Goal: Check status: Check status

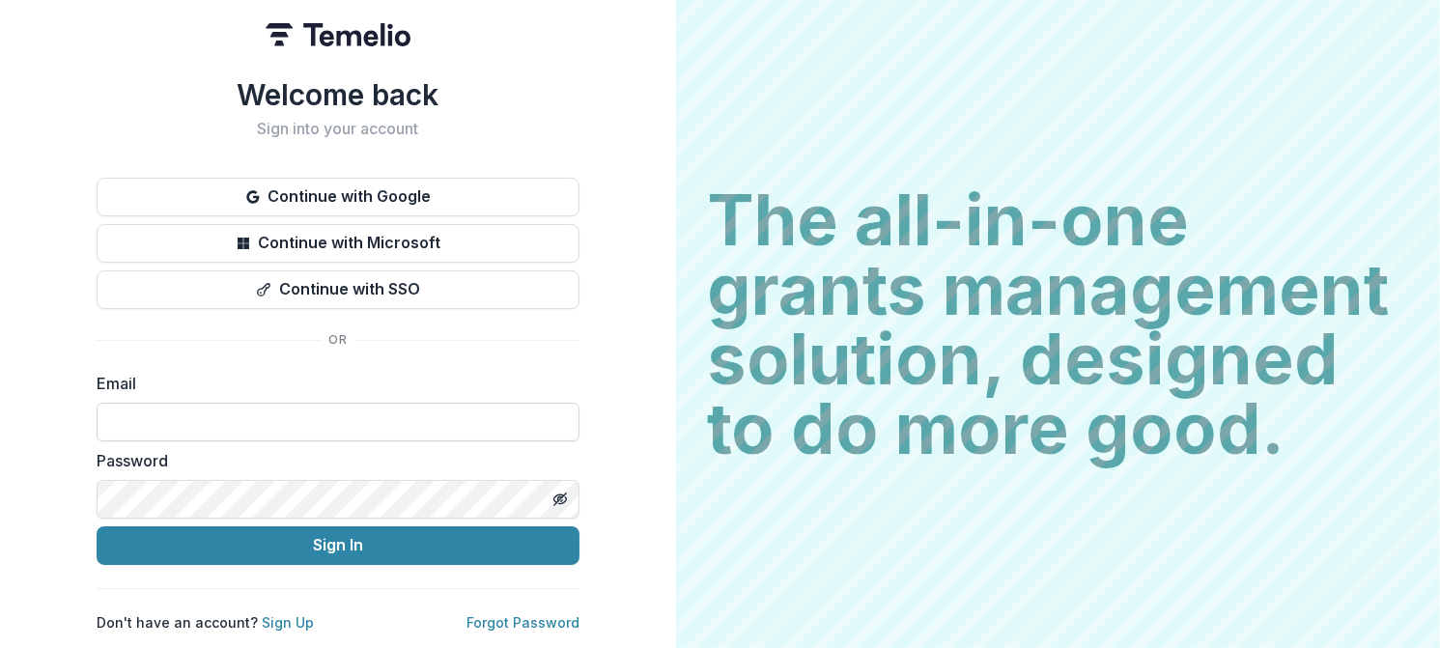
click at [344, 427] on input at bounding box center [338, 422] width 483 height 39
type input "**********"
click at [97, 526] on button "Sign In" at bounding box center [338, 545] width 483 height 39
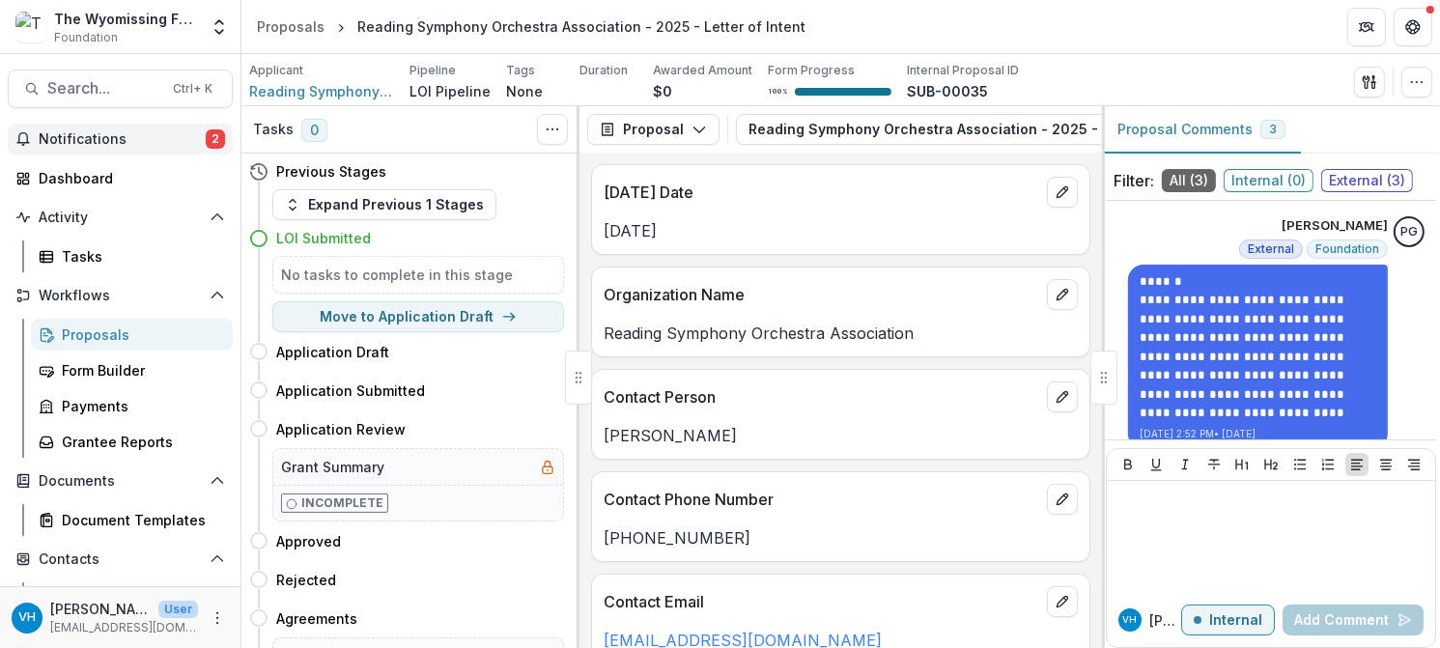
click at [70, 148] on button "Notifications 2" at bounding box center [120, 139] width 225 height 31
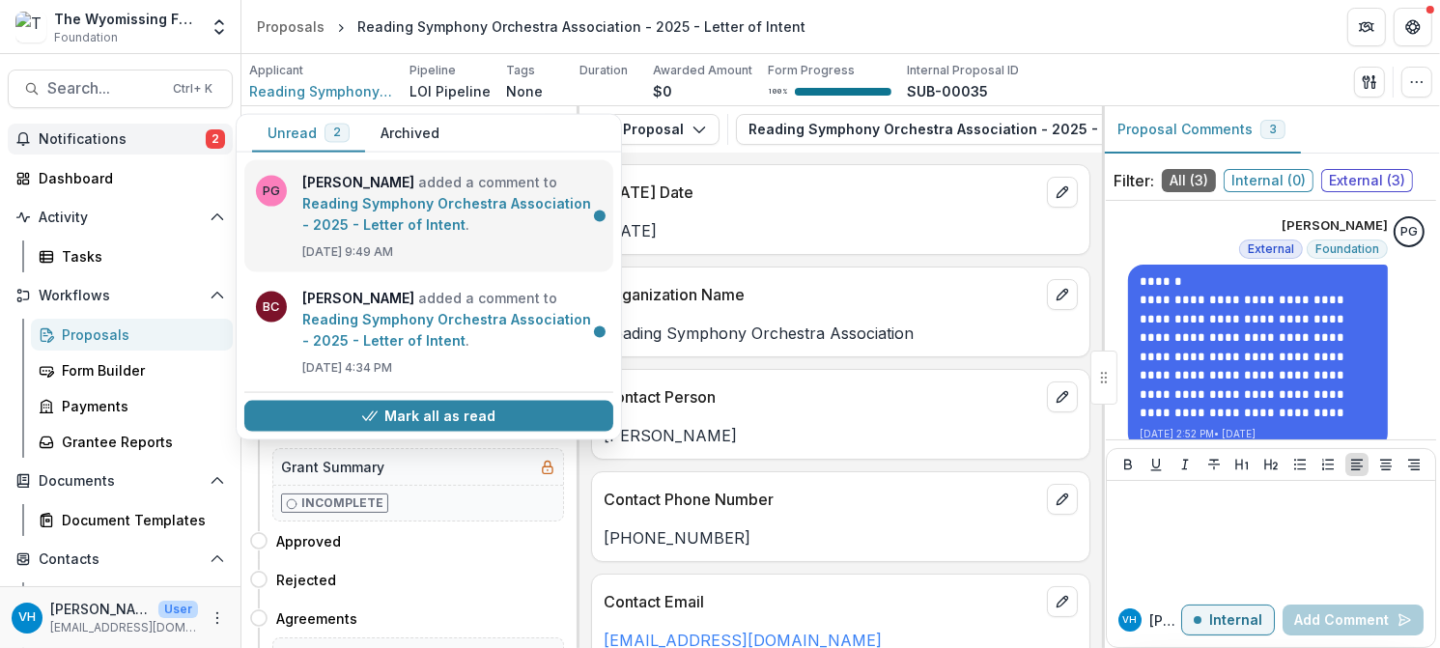
click at [434, 195] on link "Reading Symphony Orchestra Association - 2025 - Letter of Intent" at bounding box center [446, 214] width 289 height 38
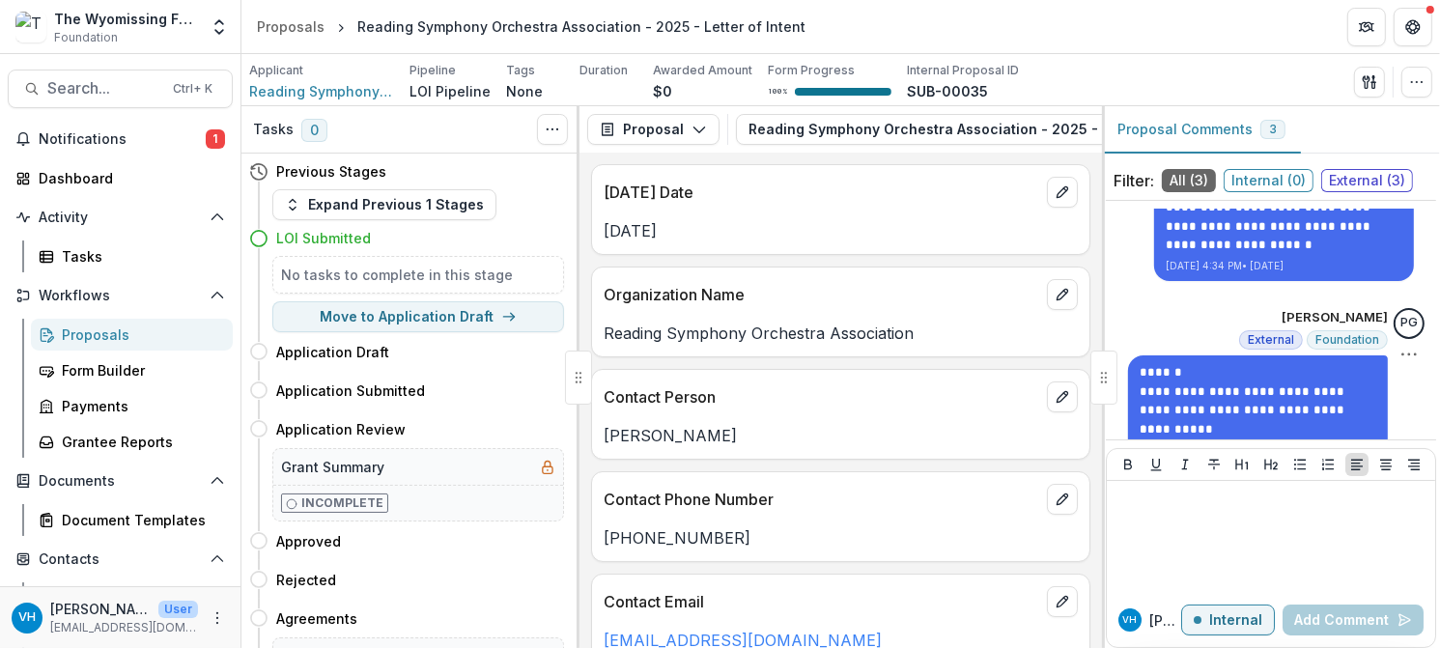
scroll to position [405, 0]
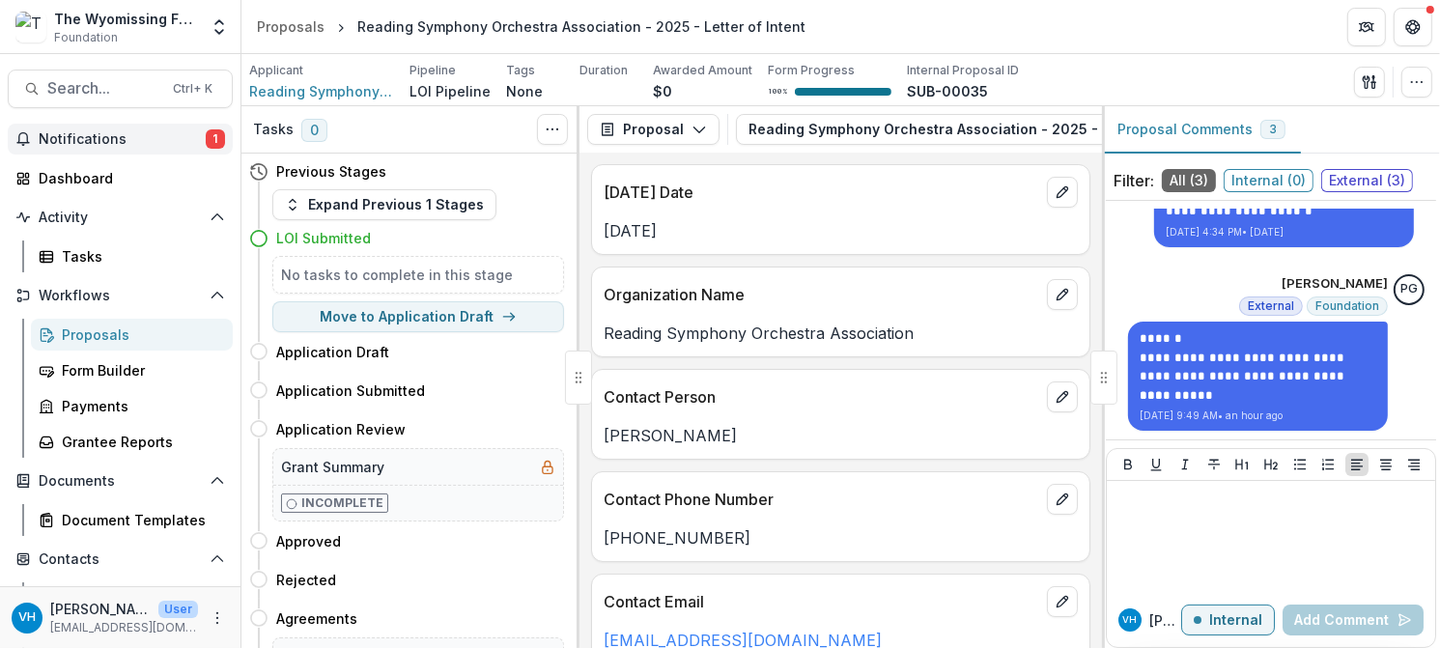
click at [149, 142] on span "Notifications" at bounding box center [122, 139] width 167 height 16
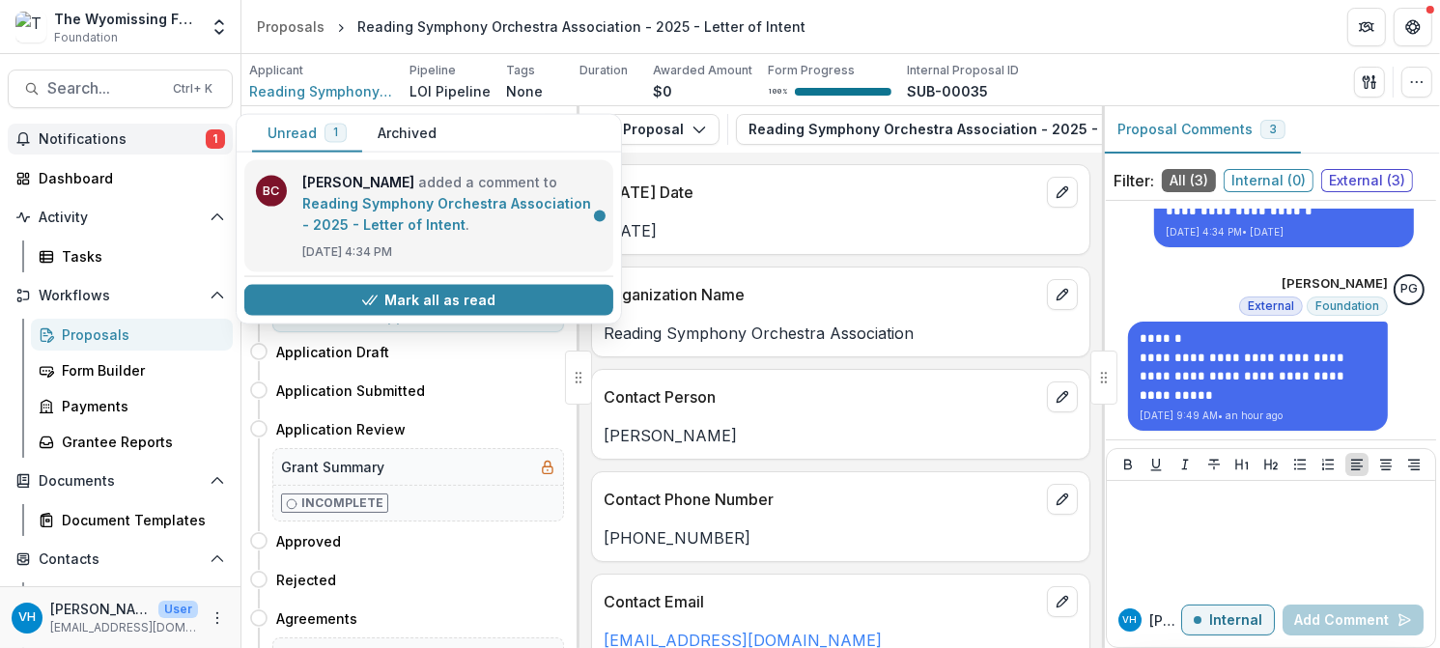
click at [446, 233] on link "Reading Symphony Orchestra Association - 2025 - Letter of Intent" at bounding box center [446, 214] width 289 height 38
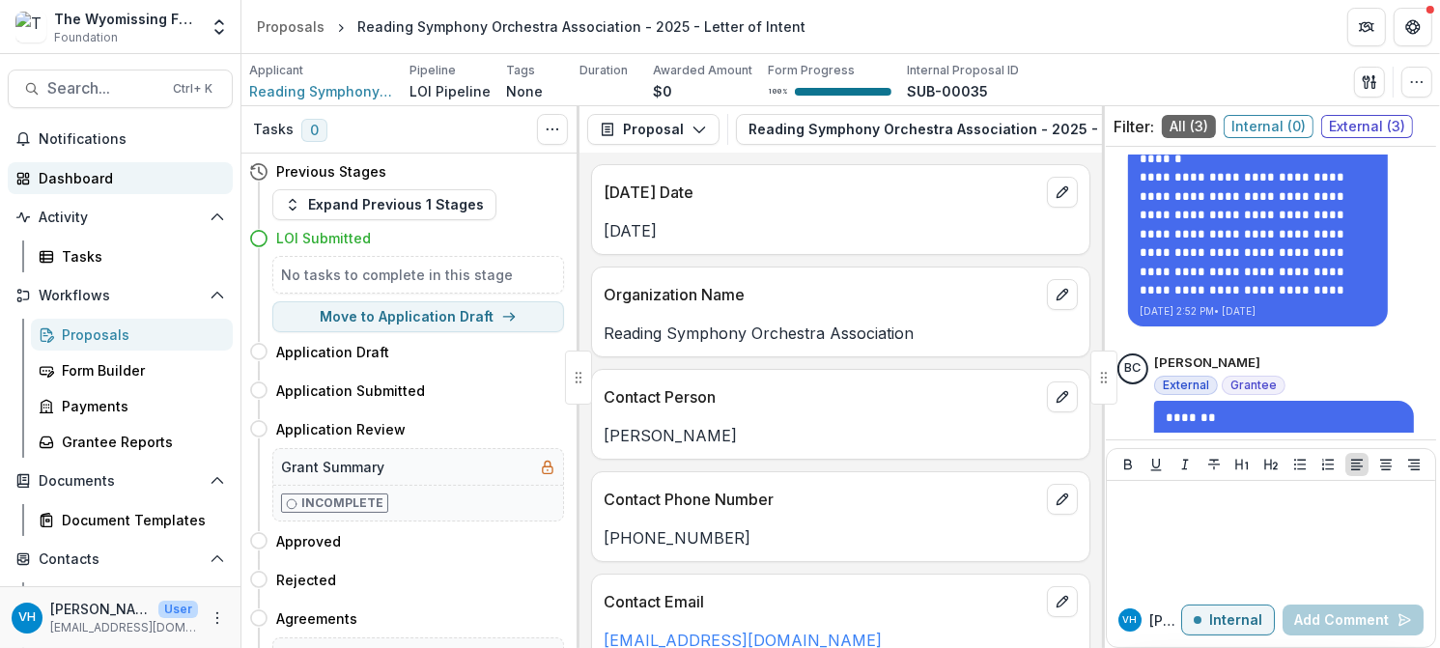
scroll to position [0, 0]
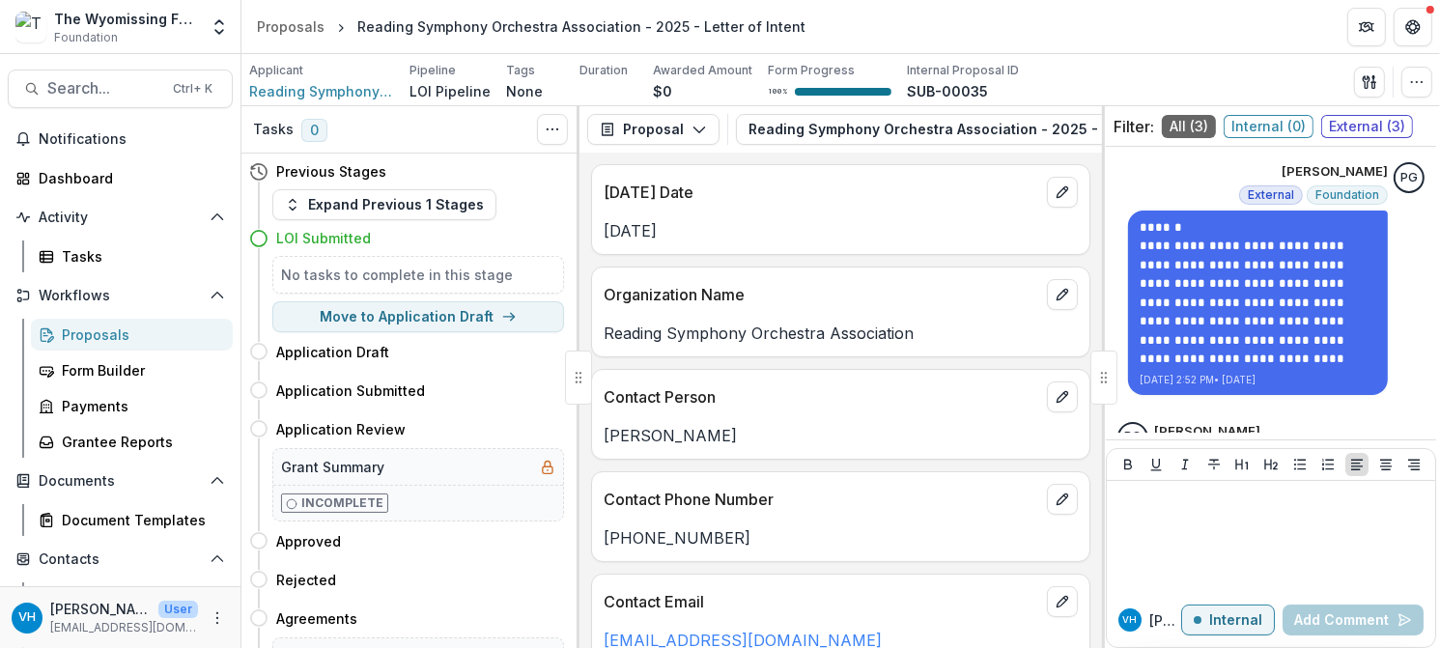
click at [126, 327] on div "Proposals" at bounding box center [139, 334] width 155 height 20
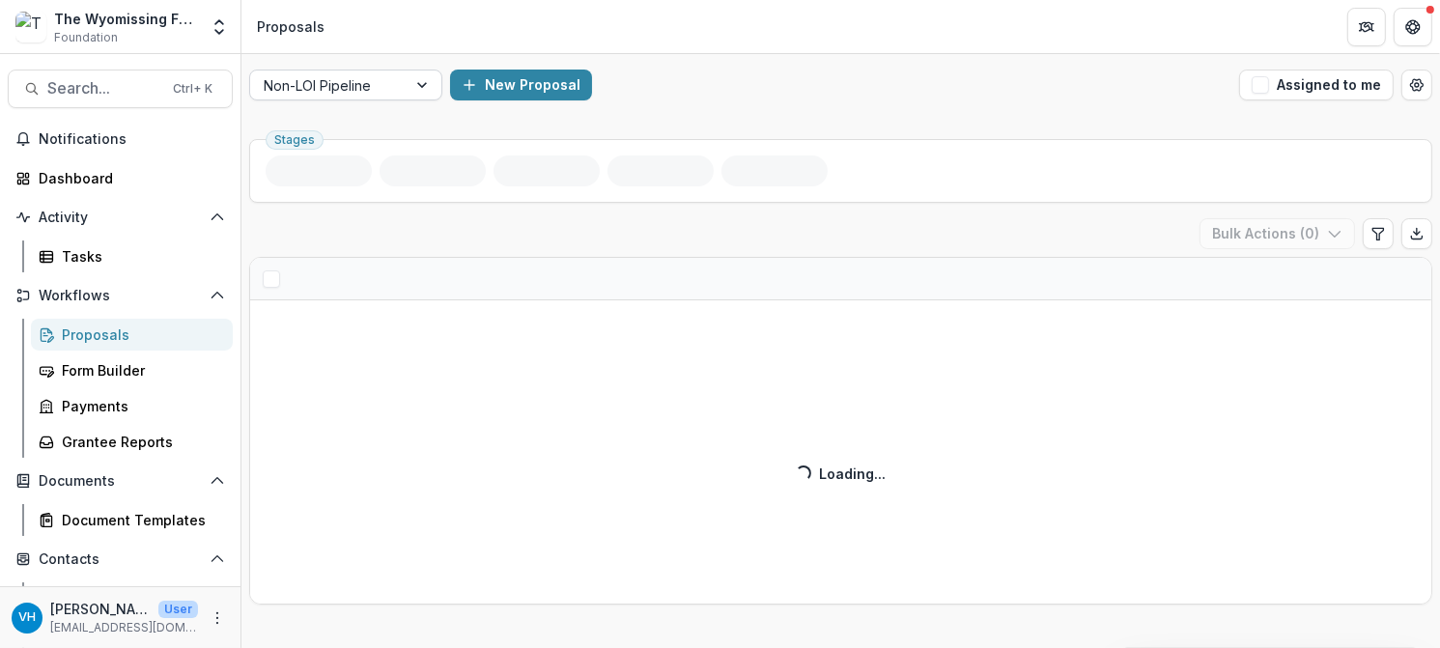
click at [366, 83] on div at bounding box center [328, 85] width 129 height 24
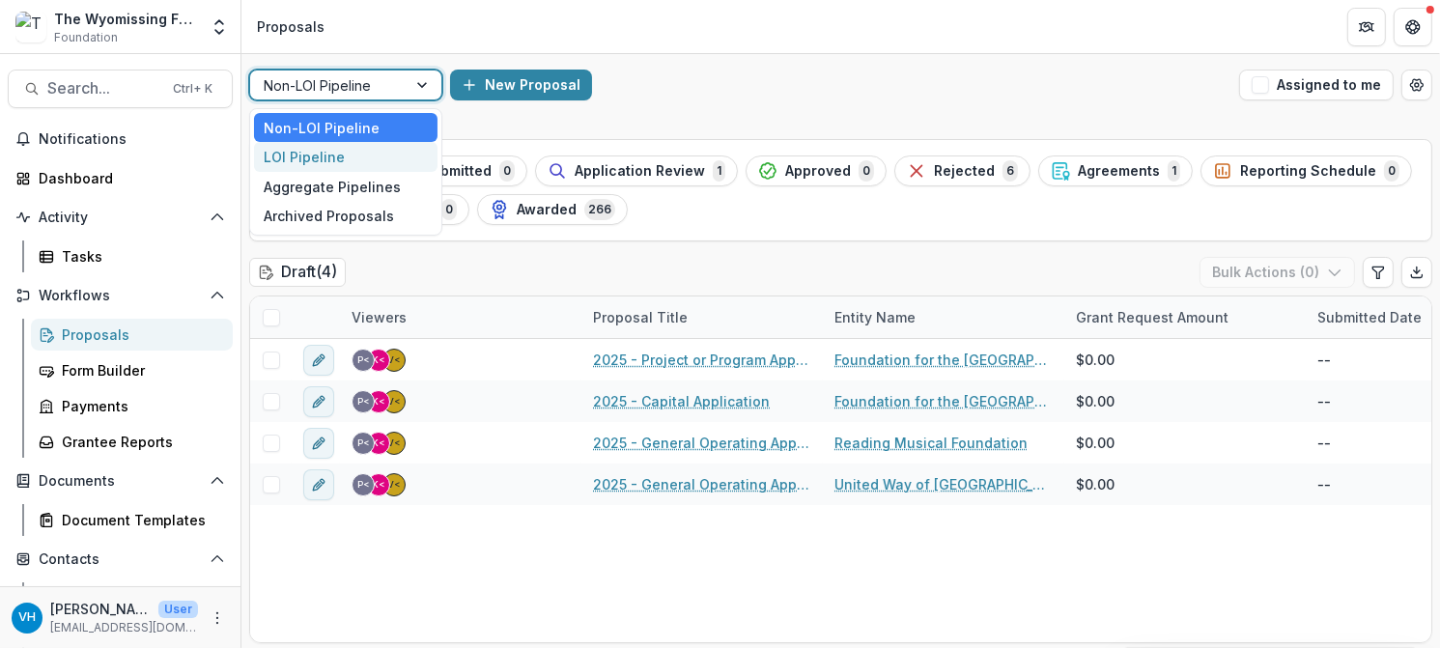
click at [362, 163] on div "LOI Pipeline" at bounding box center [345, 157] width 183 height 30
